Goal: Task Accomplishment & Management: Manage account settings

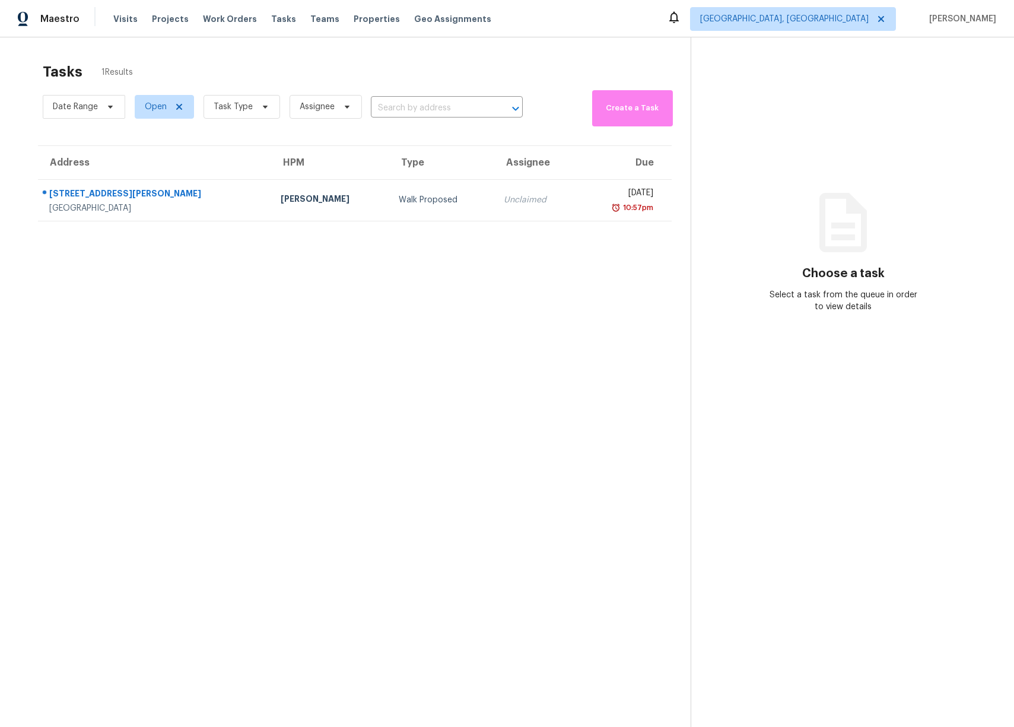
click at [396, 282] on section "Tasks 1 Results Date Range Open Task Type Assignee ​ Create a Task Address HPM …" at bounding box center [355, 410] width 672 height 708
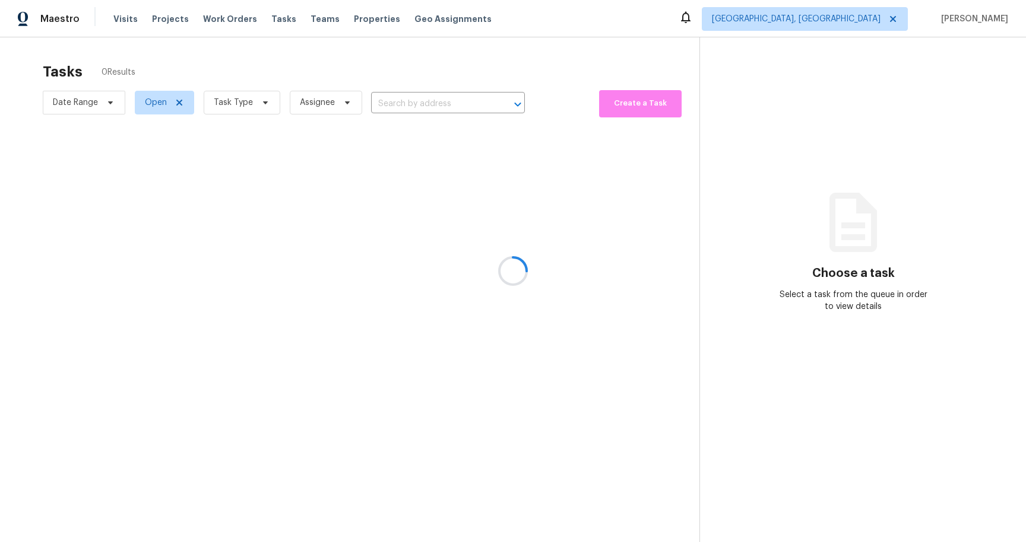
click at [908, 18] on div at bounding box center [513, 271] width 1026 height 542
click at [894, 38] on div at bounding box center [513, 271] width 1026 height 542
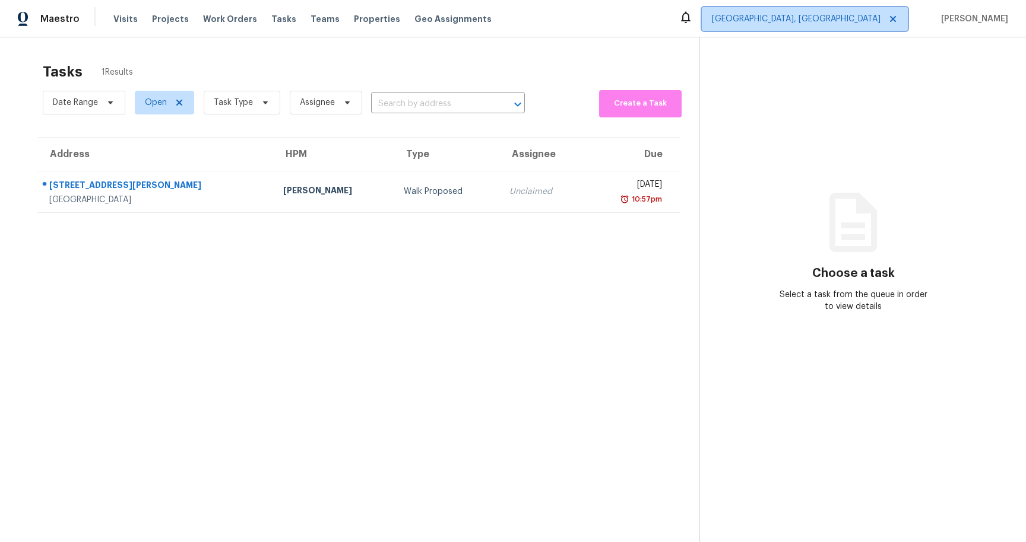
click at [908, 17] on span "Albuquerque, NM" at bounding box center [805, 19] width 206 height 24
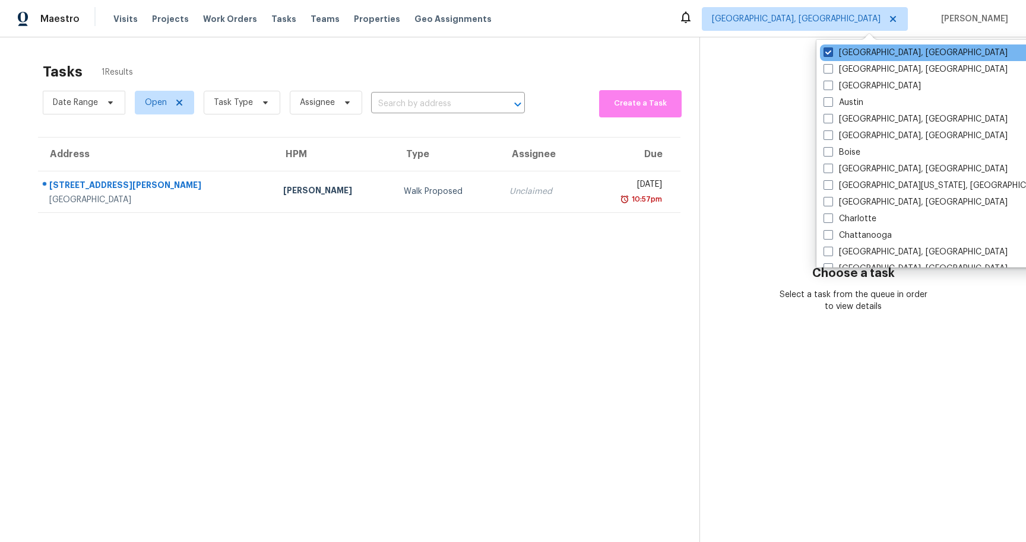
click at [825, 56] on span at bounding box center [827, 51] width 9 height 9
click at [825, 55] on input "Albuquerque, NM" at bounding box center [827, 51] width 8 height 8
checkbox input "true"
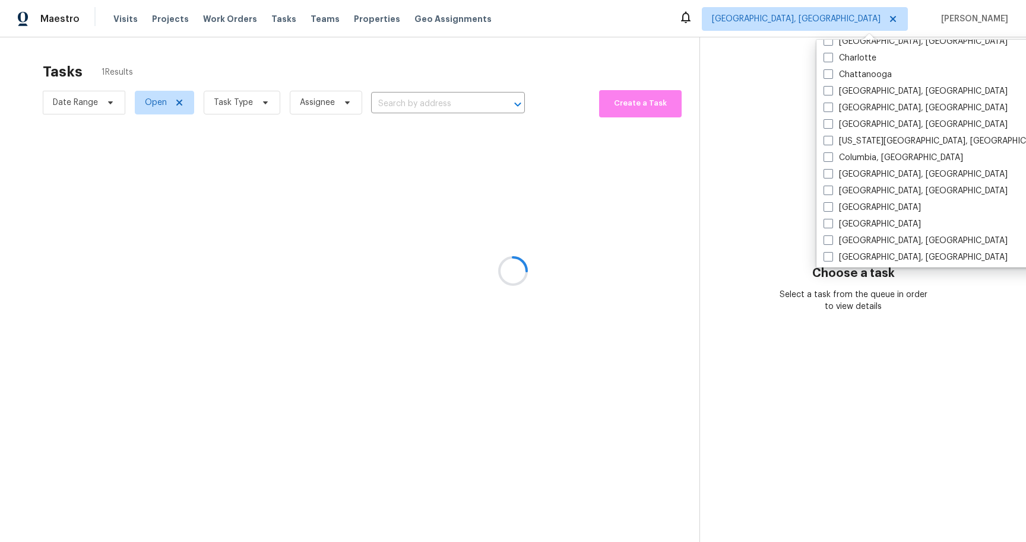
scroll to position [795, 0]
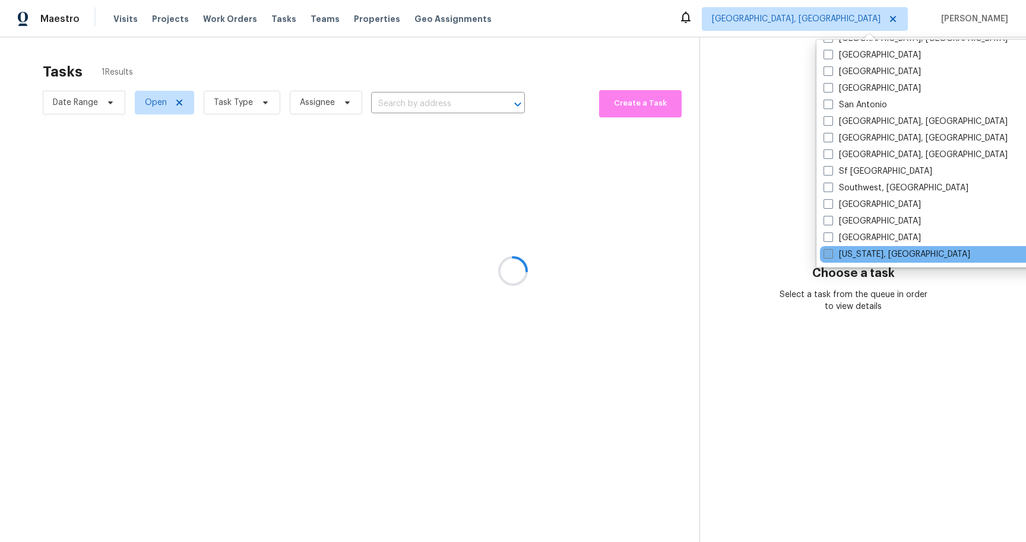
click at [838, 255] on label "Washington, DC" at bounding box center [896, 255] width 147 height 12
click at [831, 255] on input "Washington, DC" at bounding box center [827, 253] width 8 height 8
checkbox input "true"
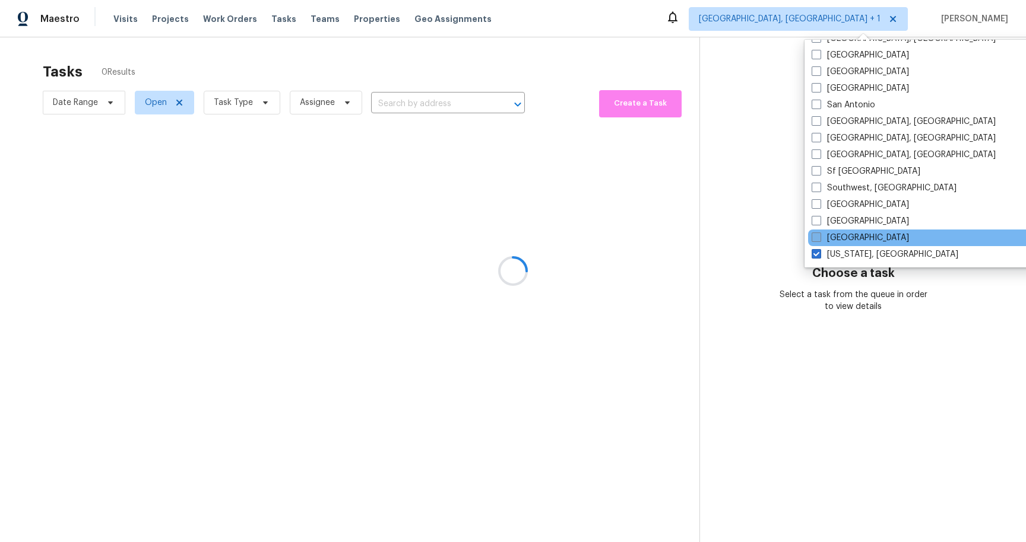
click at [827, 239] on label "Tucson" at bounding box center [859, 238] width 97 height 12
click at [819, 239] on input "Tucson" at bounding box center [815, 236] width 8 height 8
checkbox input "true"
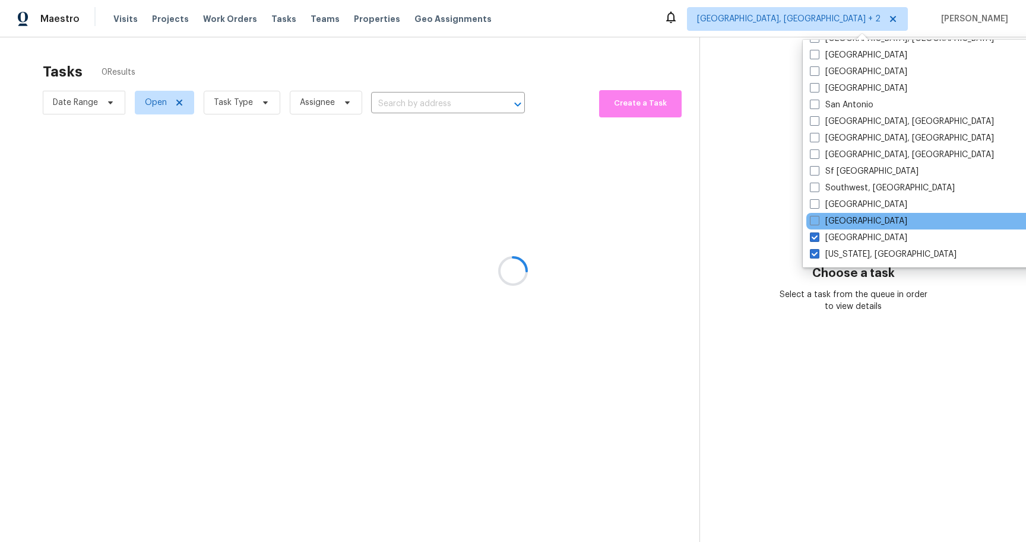
click at [817, 215] on div "[GEOGRAPHIC_DATA]" at bounding box center [925, 221] width 239 height 17
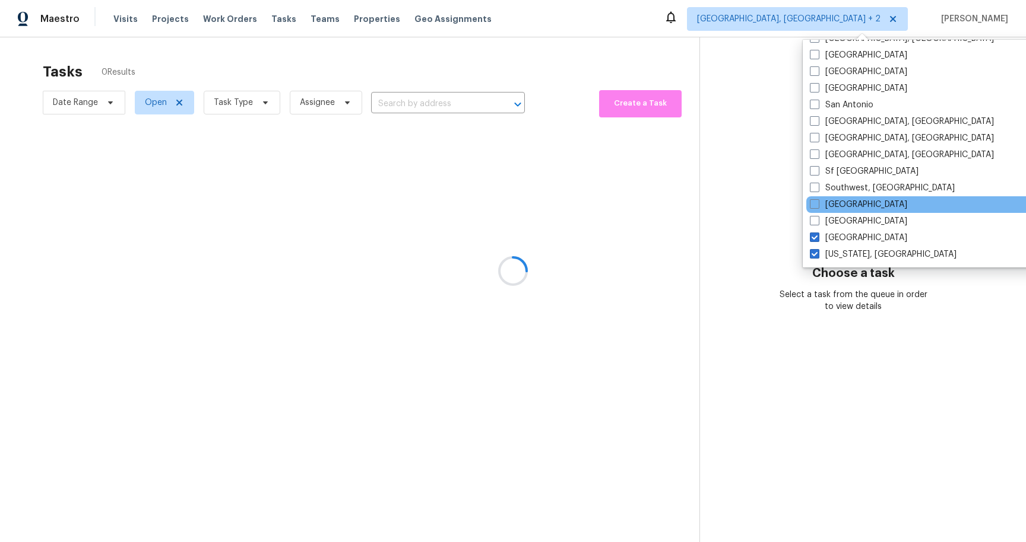
click at [816, 198] on div "St Louis" at bounding box center [925, 204] width 239 height 17
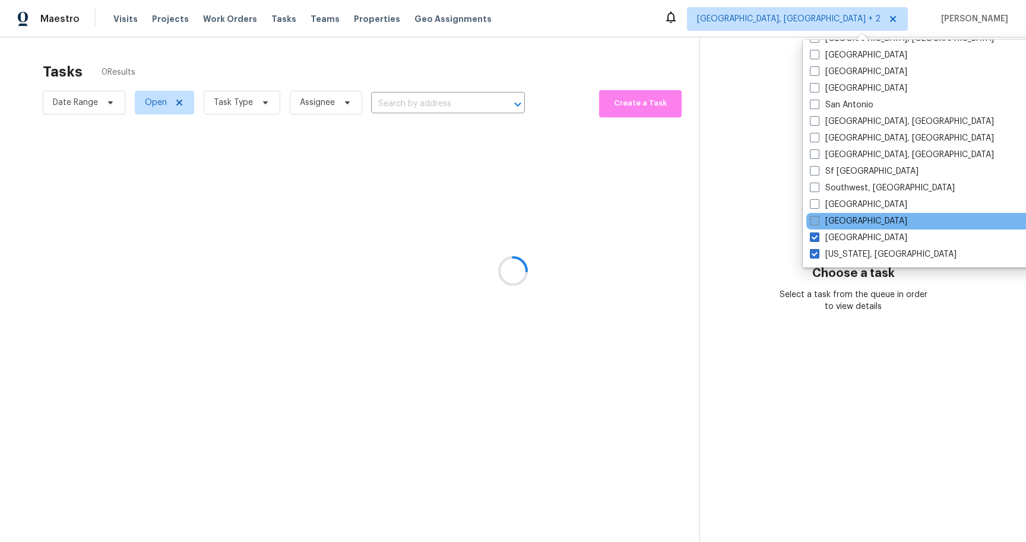
click at [813, 215] on label "[GEOGRAPHIC_DATA]" at bounding box center [858, 221] width 97 height 12
click at [813, 215] on input "[GEOGRAPHIC_DATA]" at bounding box center [814, 219] width 8 height 8
checkbox input "true"
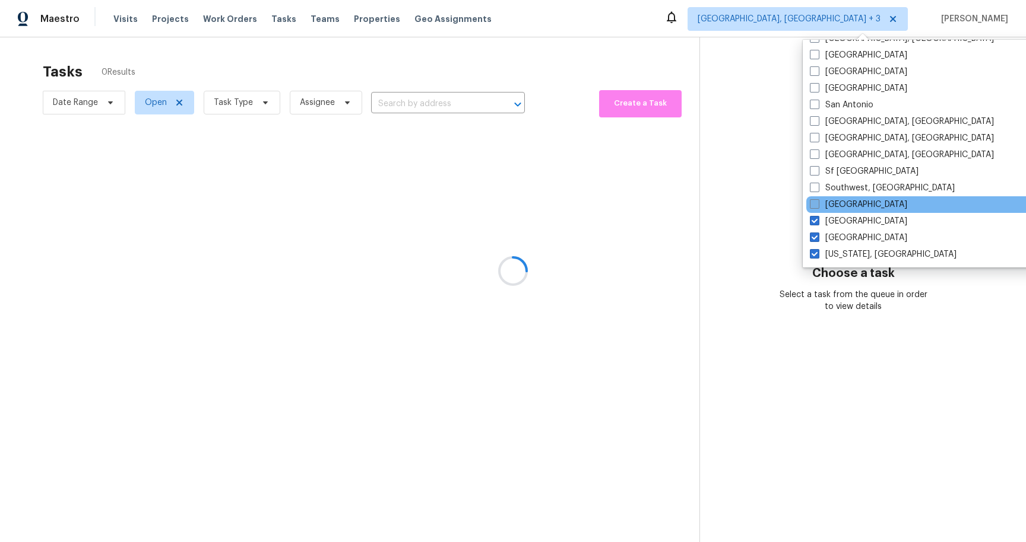
click at [813, 205] on span at bounding box center [814, 203] width 9 height 9
click at [813, 205] on input "St Louis" at bounding box center [814, 203] width 8 height 8
click at [814, 204] on span at bounding box center [814, 203] width 9 height 9
click at [814, 204] on input "St Louis" at bounding box center [814, 203] width 8 height 8
checkbox input "false"
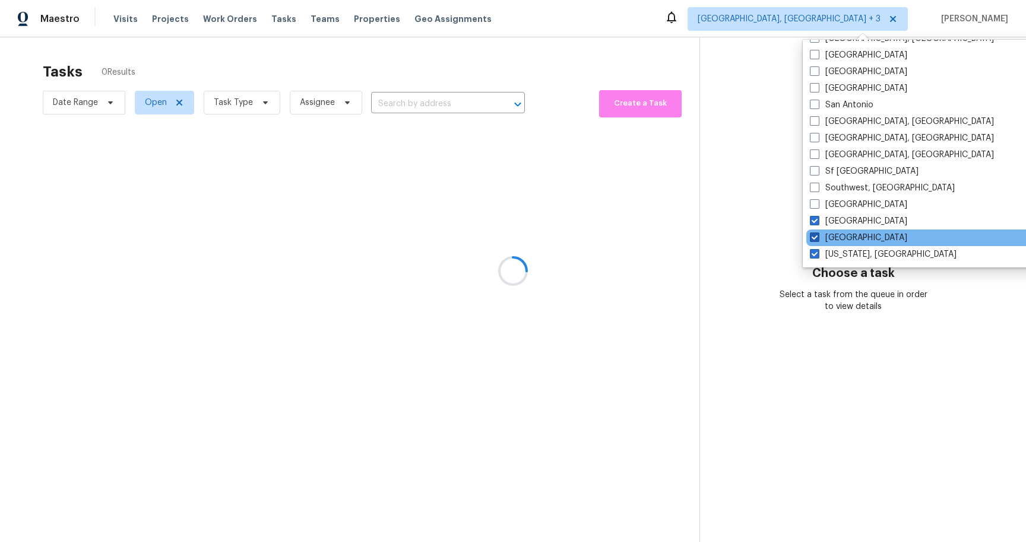
click at [810, 238] on span at bounding box center [814, 237] width 9 height 9
click at [810, 238] on input "Tucson" at bounding box center [814, 236] width 8 height 8
checkbox input "false"
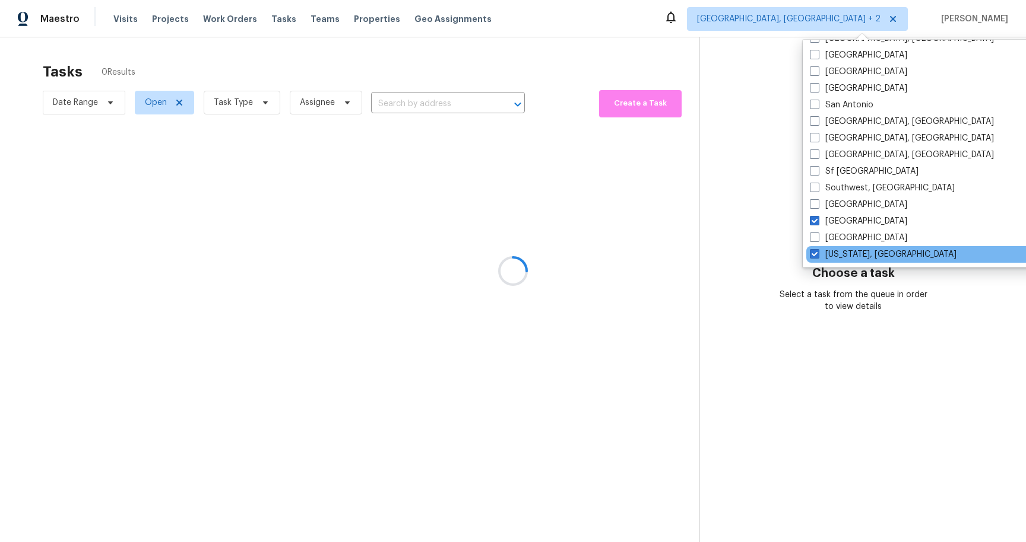
click at [808, 258] on div "Washington, DC" at bounding box center [925, 254] width 239 height 17
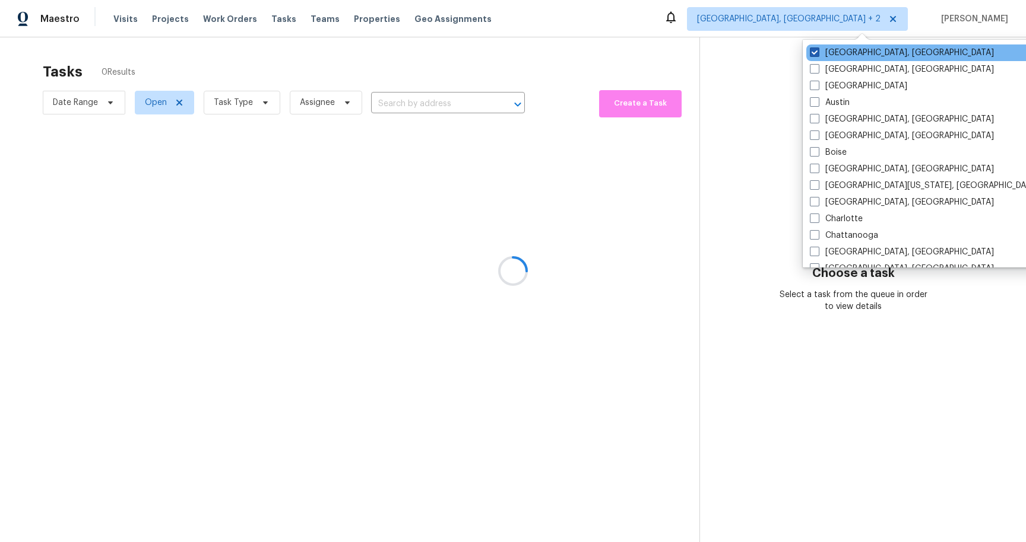
click at [816, 52] on span at bounding box center [814, 51] width 9 height 9
click at [816, 52] on input "Albuquerque, NM" at bounding box center [814, 51] width 8 height 8
checkbox input "false"
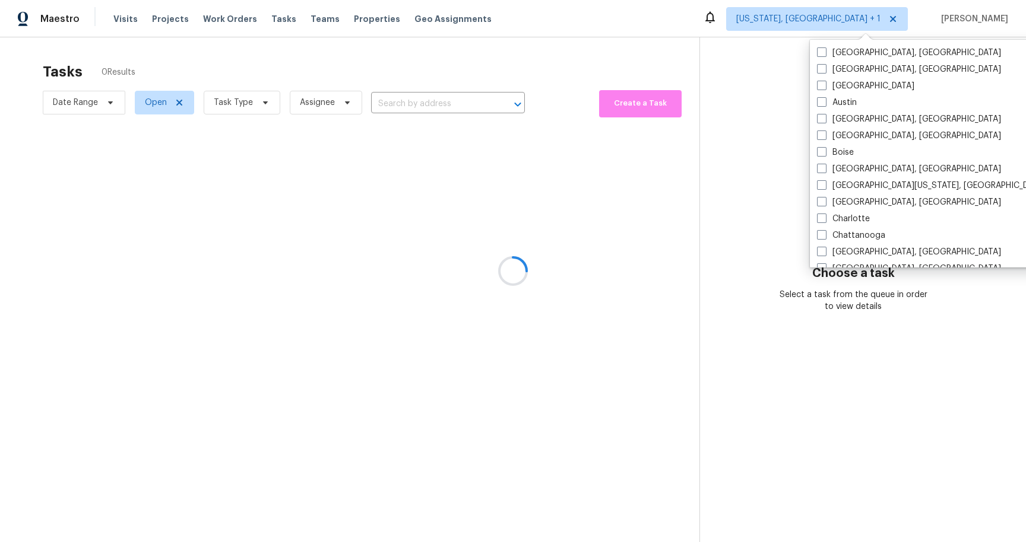
click at [710, 55] on div at bounding box center [513, 271] width 1026 height 542
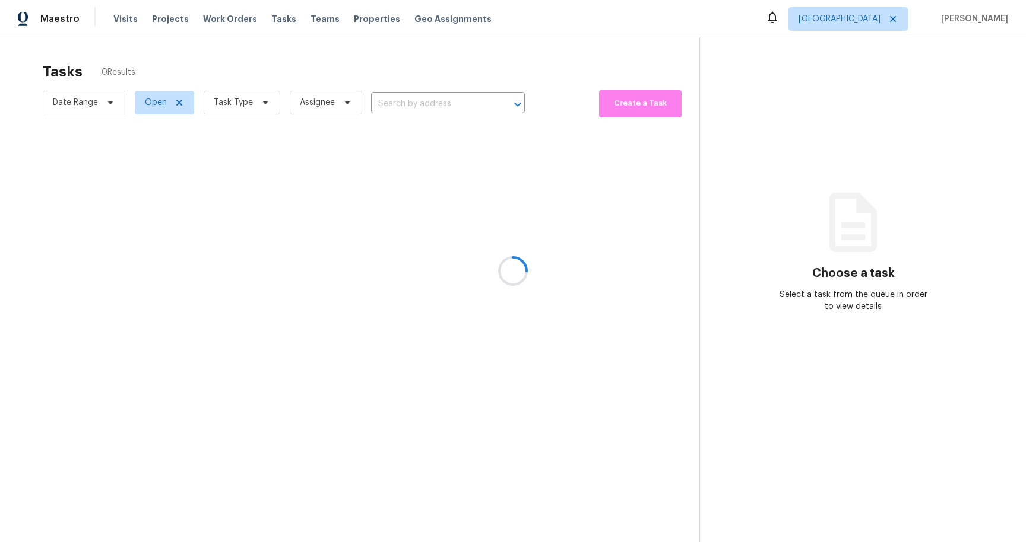
click at [412, 159] on div at bounding box center [513, 271] width 1026 height 542
click at [496, 23] on div at bounding box center [513, 270] width 1026 height 541
click at [496, 19] on div at bounding box center [513, 270] width 1026 height 541
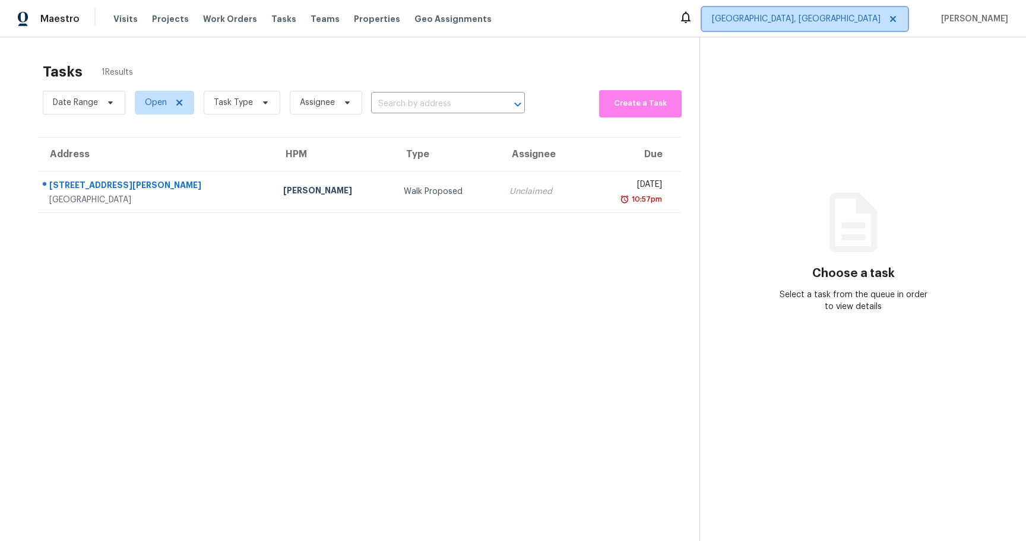
click at [837, 19] on span "Albuquerque, NM" at bounding box center [796, 19] width 169 height 12
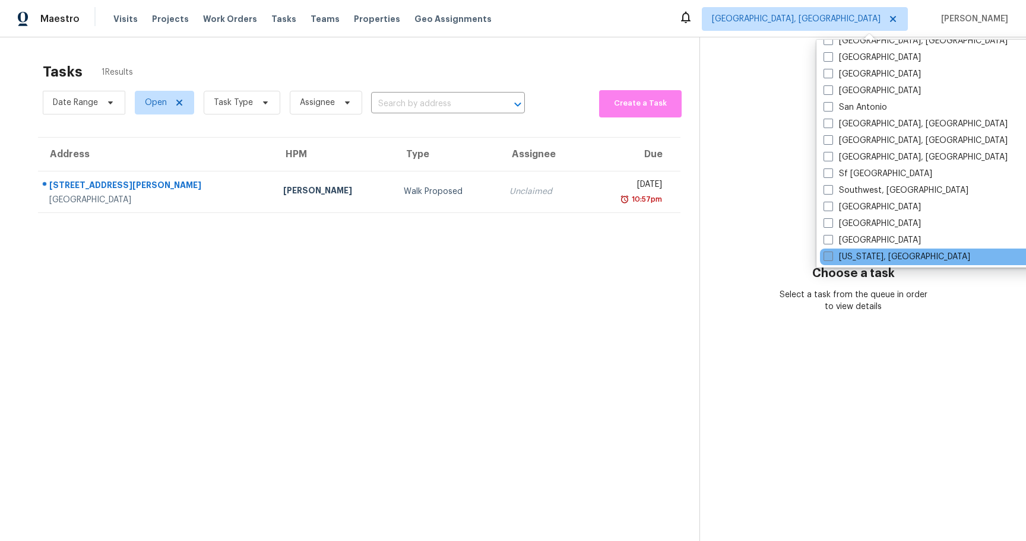
scroll to position [795, 0]
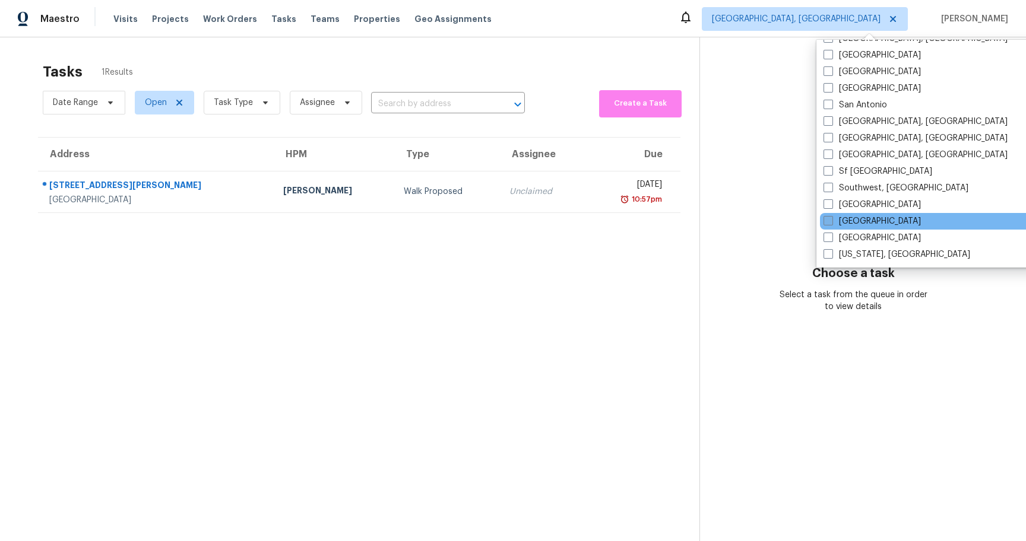
click at [833, 223] on label "Tampa" at bounding box center [871, 221] width 97 height 12
click at [831, 223] on input "Tampa" at bounding box center [827, 219] width 8 height 8
checkbox input "true"
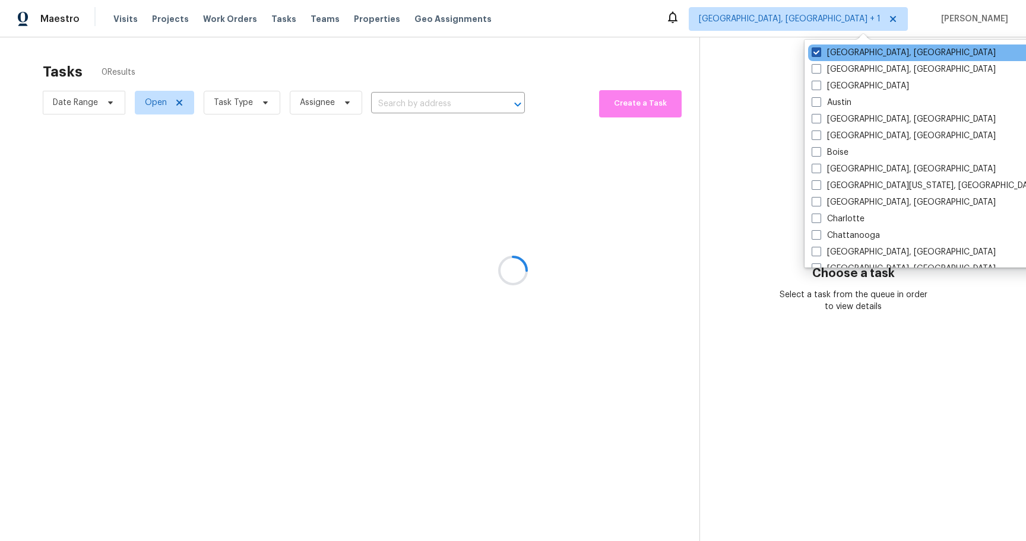
click at [814, 52] on span at bounding box center [815, 51] width 9 height 9
click at [814, 52] on input "[GEOGRAPHIC_DATA], [GEOGRAPHIC_DATA]" at bounding box center [815, 51] width 8 height 8
checkbox input "false"
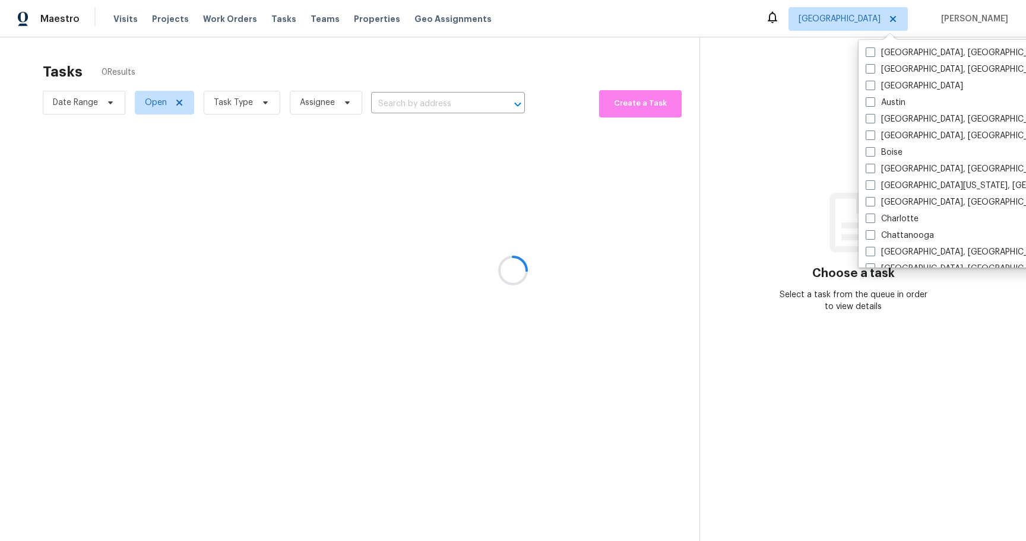
click at [597, 16] on div at bounding box center [513, 270] width 1026 height 541
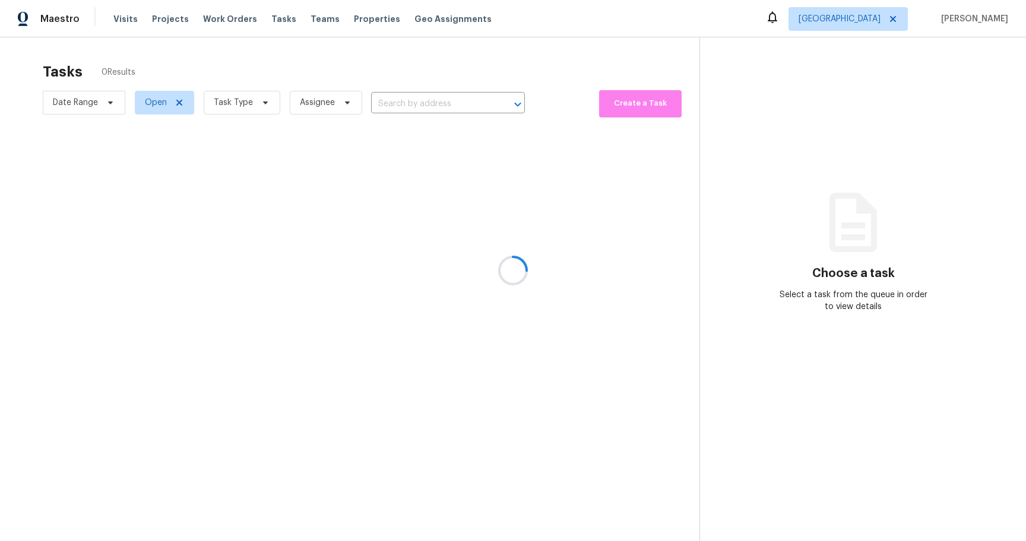
click at [586, 55] on div at bounding box center [513, 270] width 1026 height 541
click at [878, 22] on span "[GEOGRAPHIC_DATA]" at bounding box center [839, 19] width 82 height 12
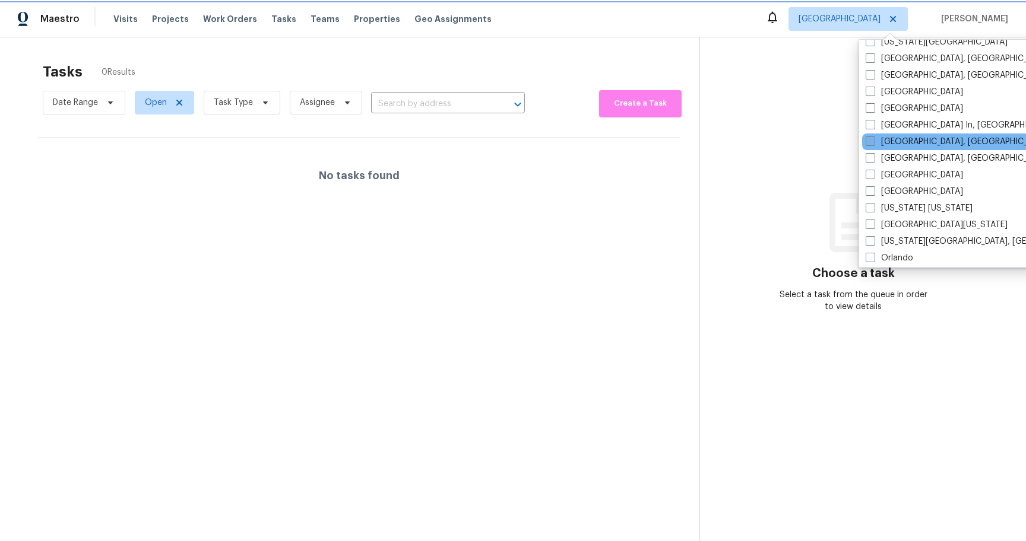
scroll to position [461, 0]
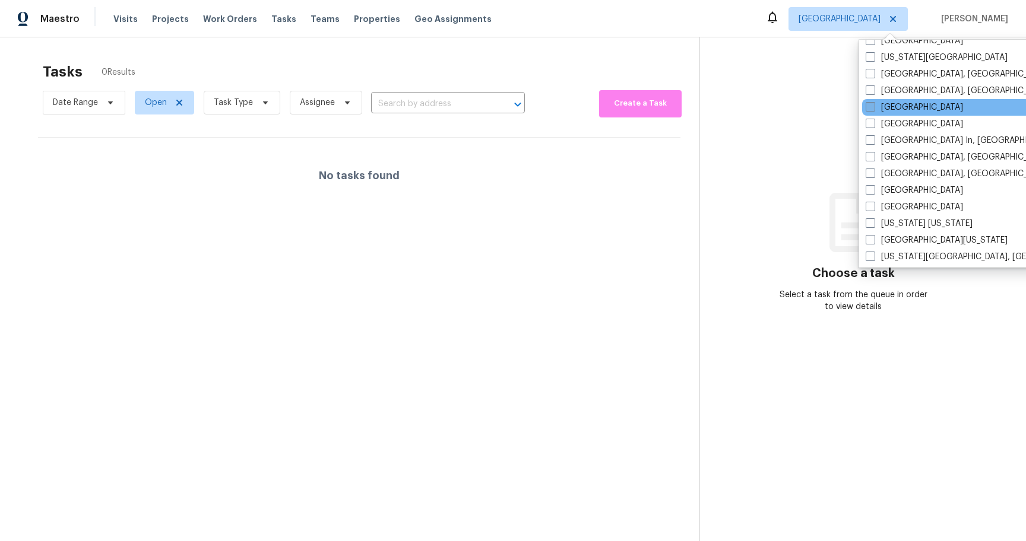
click at [870, 108] on span at bounding box center [869, 106] width 9 height 9
click at [870, 108] on input "Las Vegas" at bounding box center [869, 105] width 8 height 8
checkbox input "true"
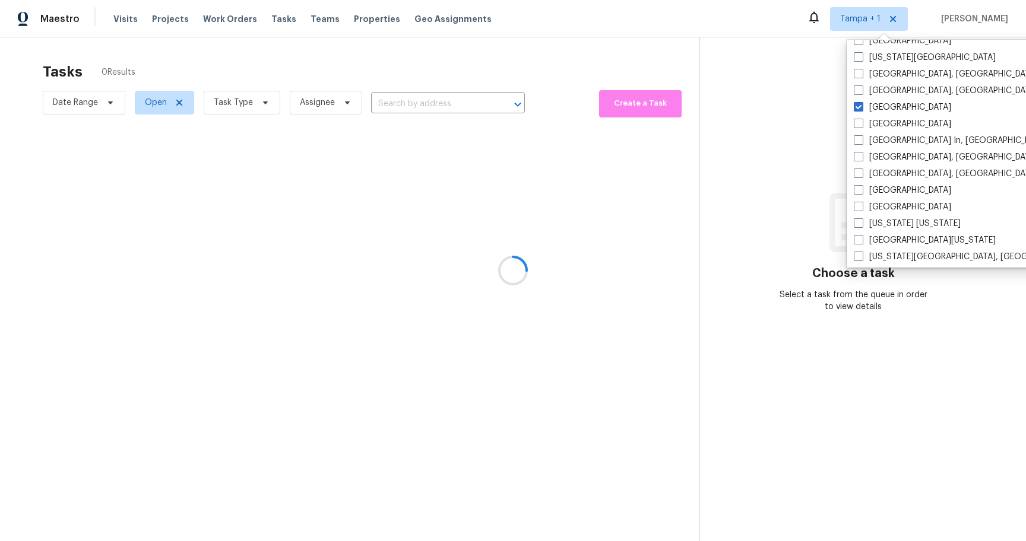
click at [686, 17] on div at bounding box center [513, 270] width 1026 height 541
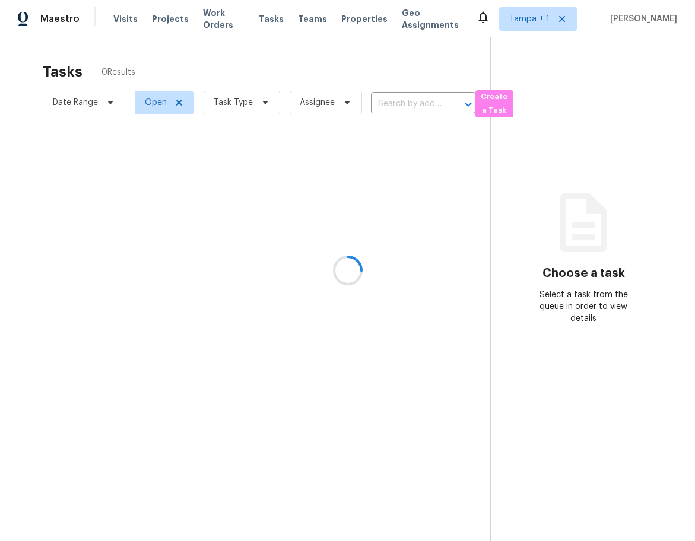
click at [554, 21] on div at bounding box center [347, 270] width 695 height 541
click at [534, 19] on div at bounding box center [347, 270] width 695 height 541
click at [579, 18] on div at bounding box center [347, 270] width 695 height 541
click at [576, 20] on div at bounding box center [347, 270] width 695 height 541
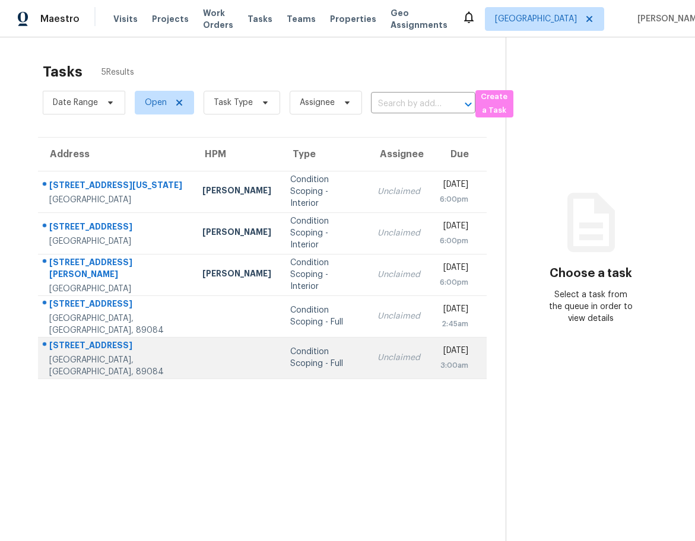
click at [290, 370] on div "Condition Scoping - Full" at bounding box center [324, 358] width 69 height 24
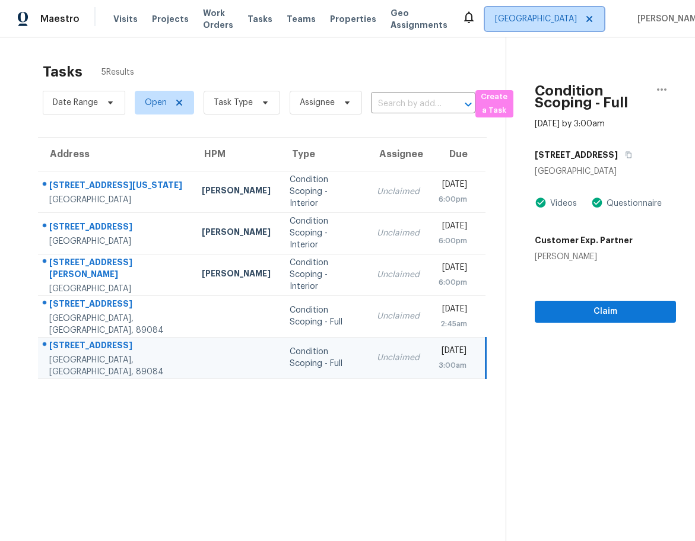
click at [535, 23] on span "[GEOGRAPHIC_DATA]" at bounding box center [536, 19] width 82 height 12
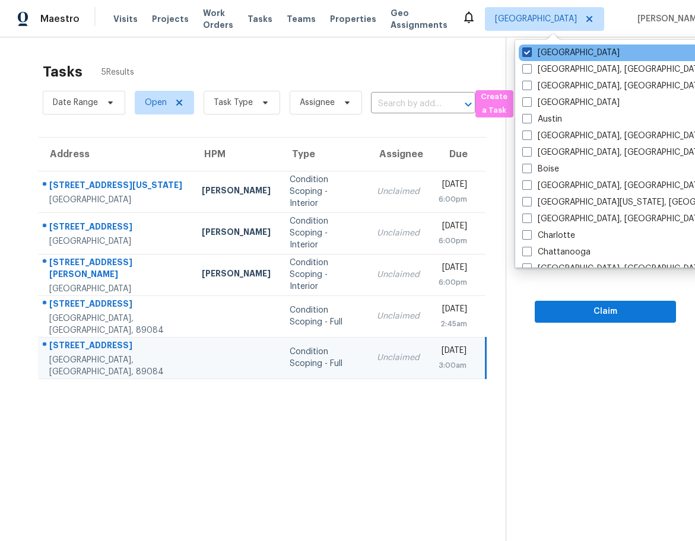
click at [526, 58] on label "[GEOGRAPHIC_DATA]" at bounding box center [570, 53] width 97 height 12
click at [526, 55] on input "Las Vegas" at bounding box center [526, 51] width 8 height 8
checkbox input "false"
checkbox input "true"
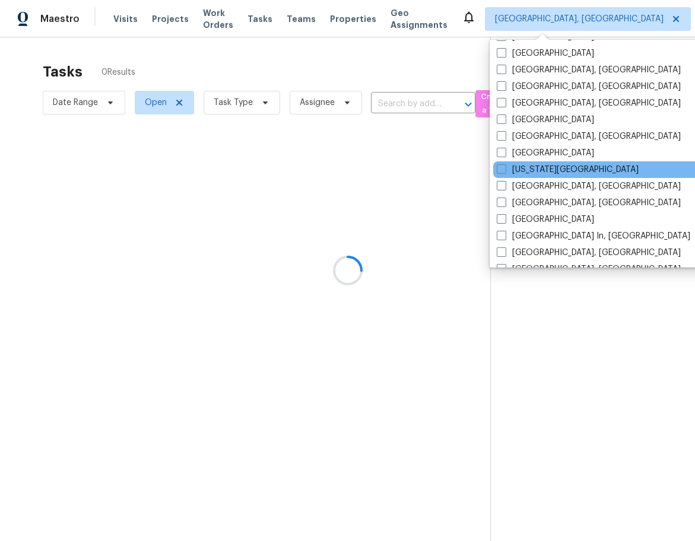
scroll to position [795, 0]
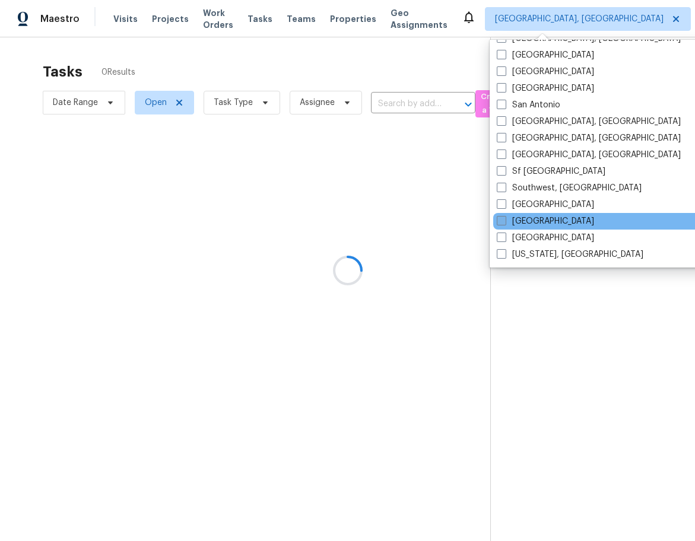
click at [499, 220] on span at bounding box center [501, 220] width 9 height 9
click at [499, 220] on input "[GEOGRAPHIC_DATA]" at bounding box center [501, 219] width 8 height 8
checkbox input "true"
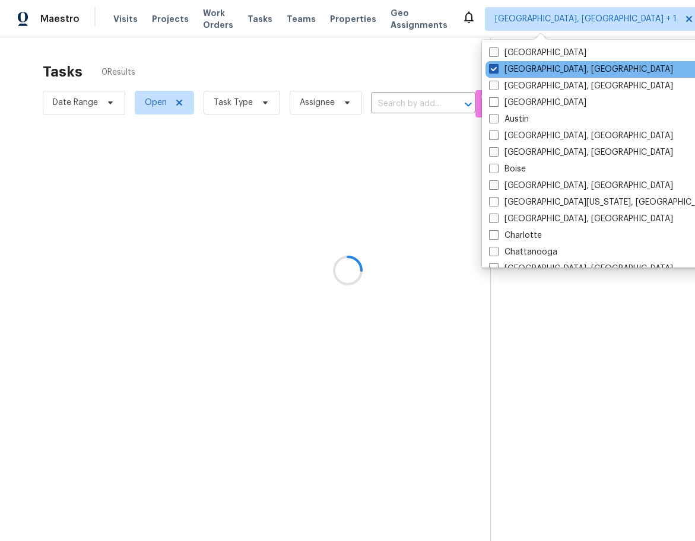
click at [496, 71] on span at bounding box center [493, 68] width 9 height 9
click at [496, 71] on input "Albuquerque, NM" at bounding box center [493, 68] width 8 height 8
checkbox input "false"
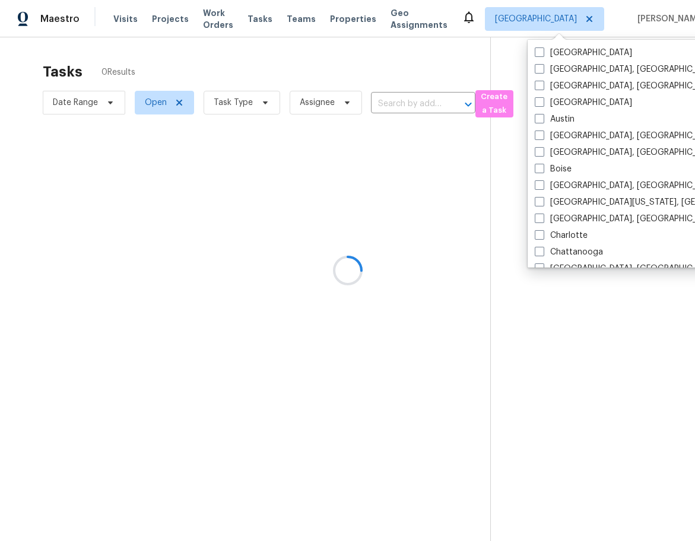
click at [383, 54] on div at bounding box center [347, 270] width 695 height 541
